Goal: Obtain resource: Download file/media

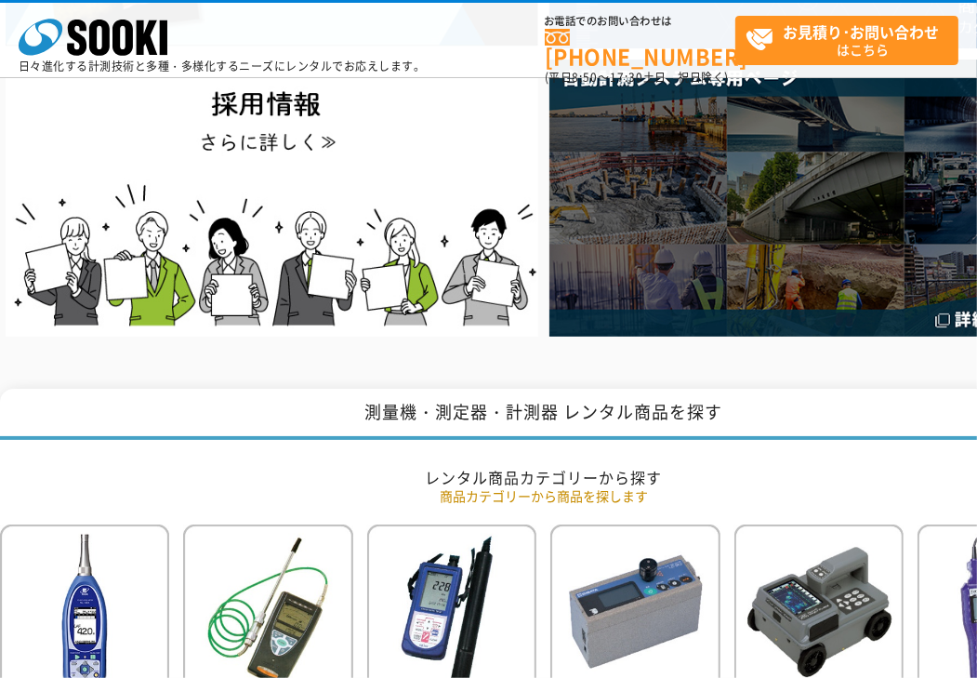
scroll to position [744, 0]
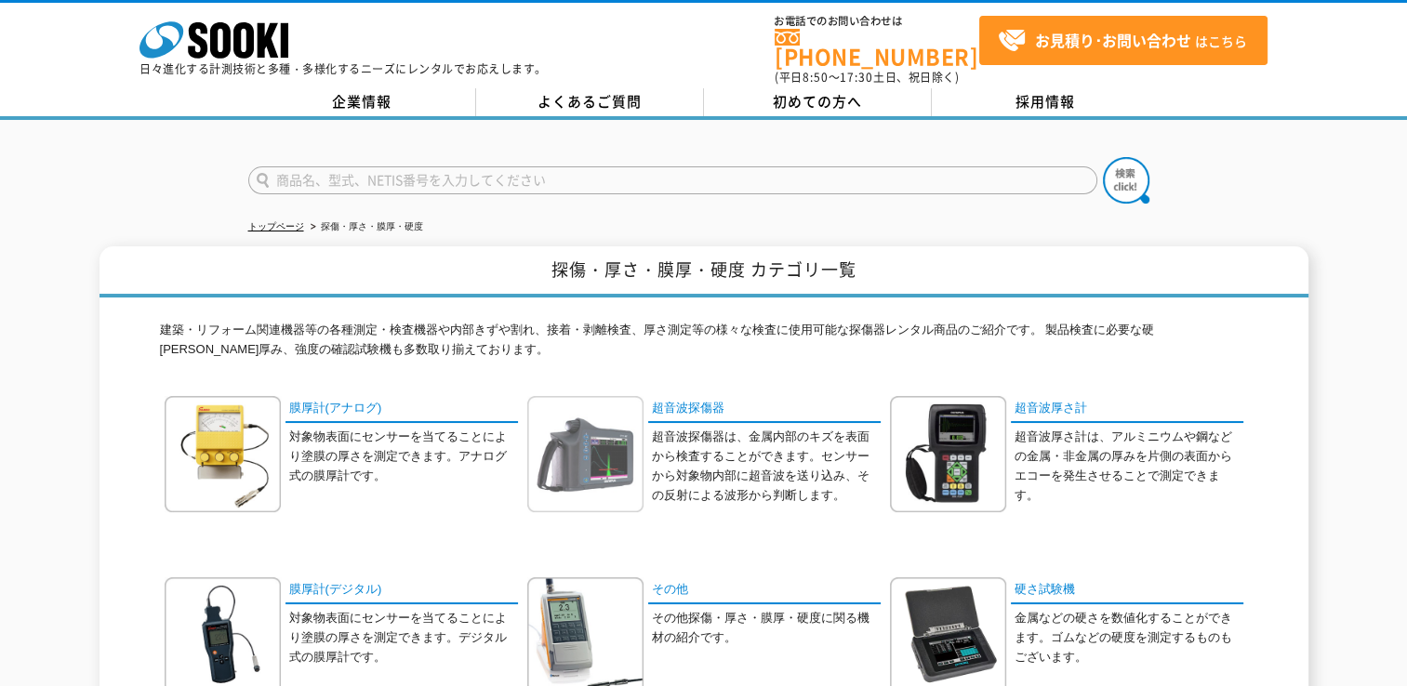
click at [633, 435] on img at bounding box center [585, 454] width 116 height 116
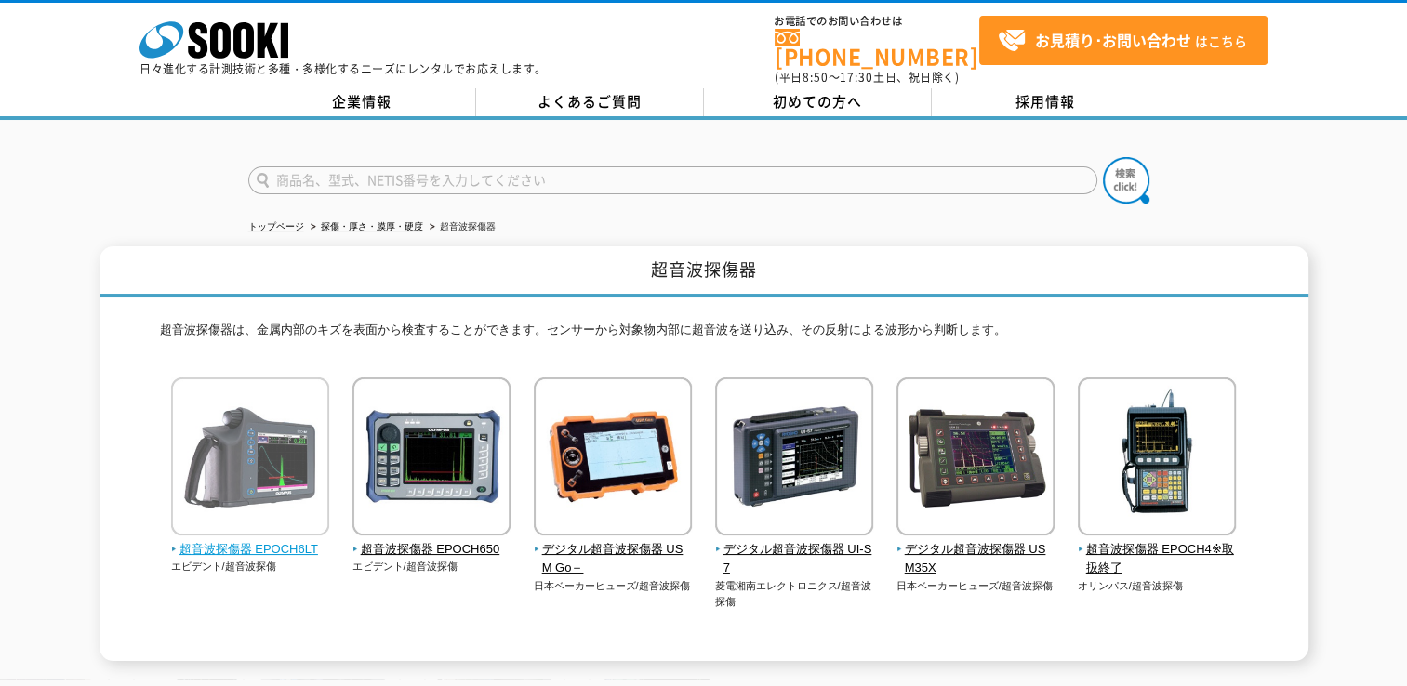
click at [253, 457] on img at bounding box center [250, 459] width 158 height 163
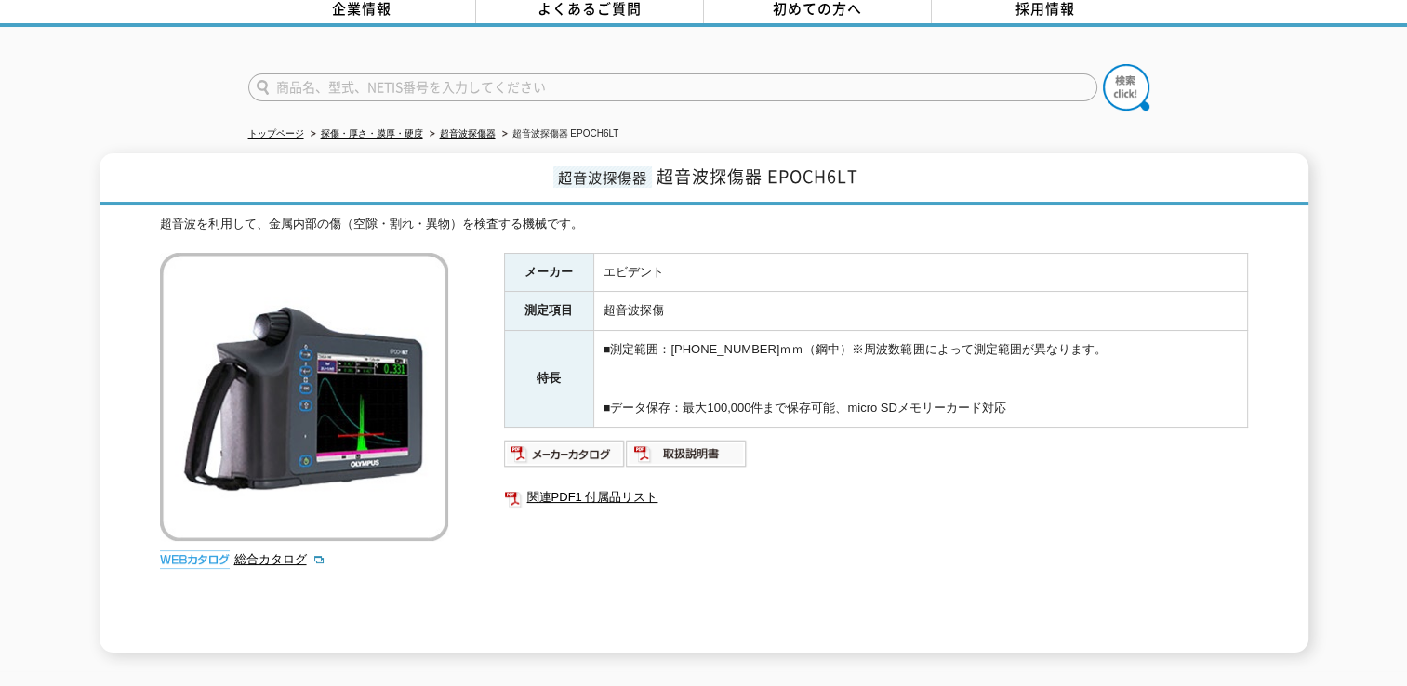
scroll to position [186, 0]
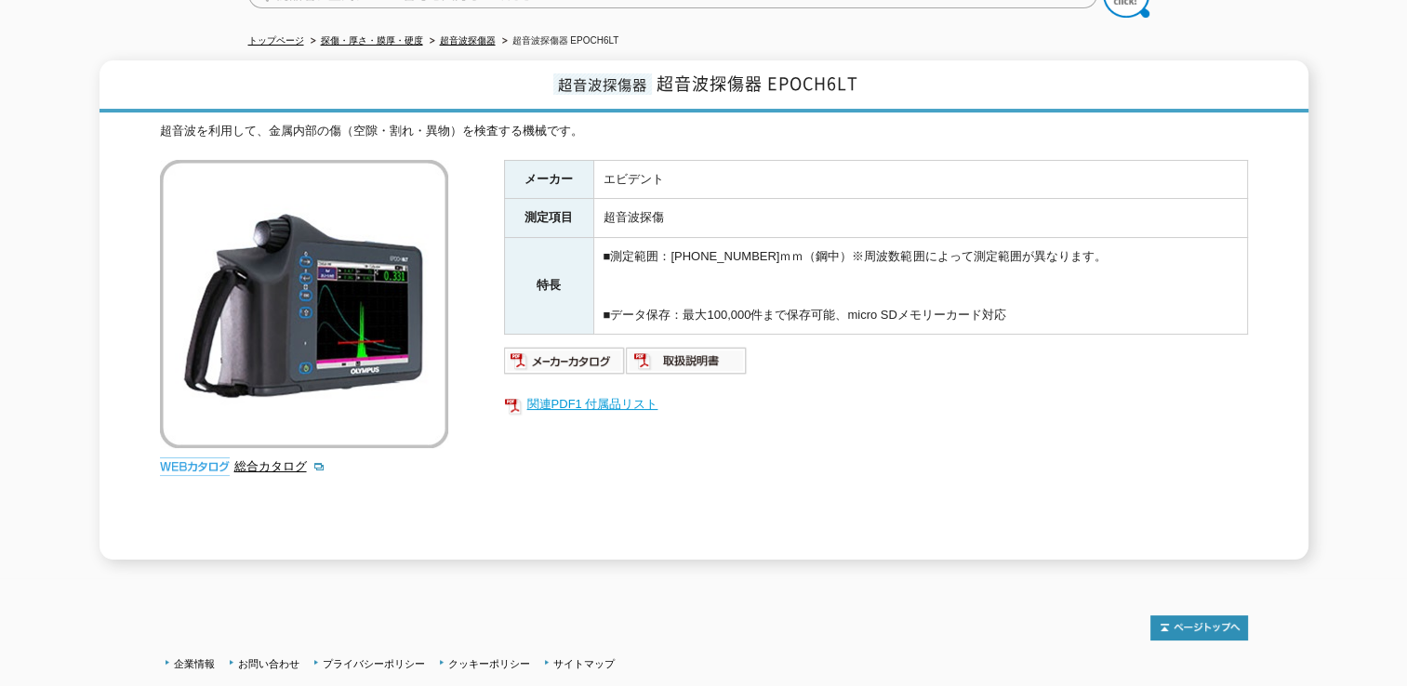
click at [610, 392] on link "関連PDF1 付属品リスト" at bounding box center [876, 404] width 744 height 24
